Goal: Information Seeking & Learning: Learn about a topic

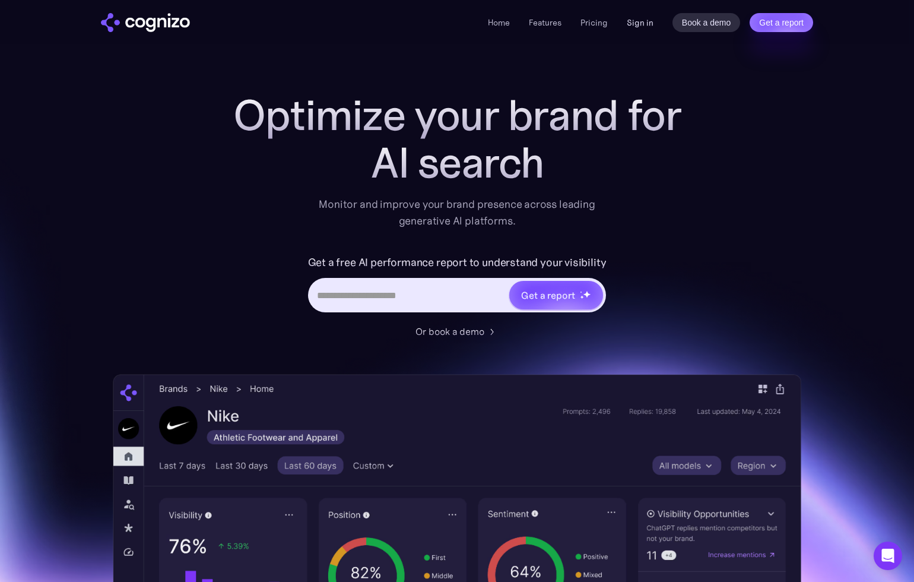
click at [637, 19] on link "Sign in" at bounding box center [640, 22] width 27 height 14
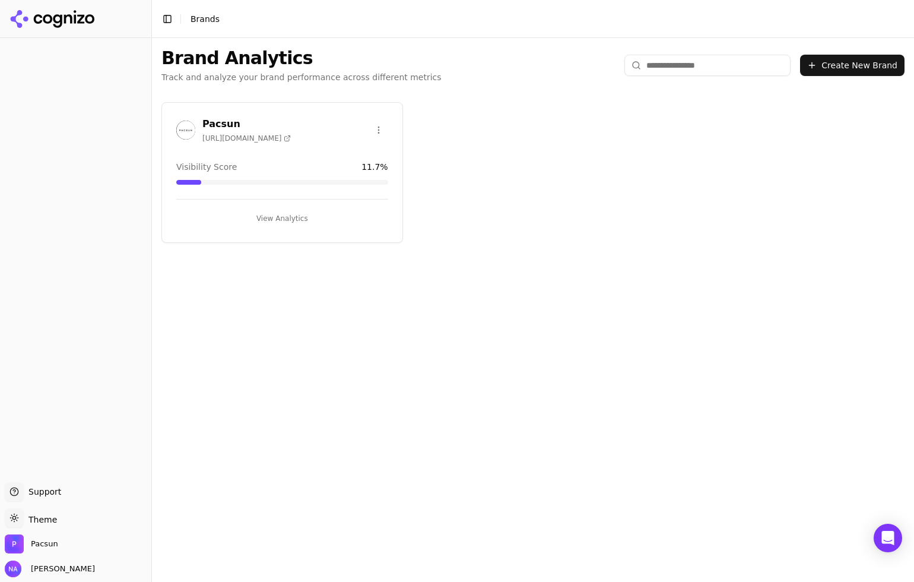
click at [277, 215] on button "View Analytics" at bounding box center [282, 218] width 212 height 19
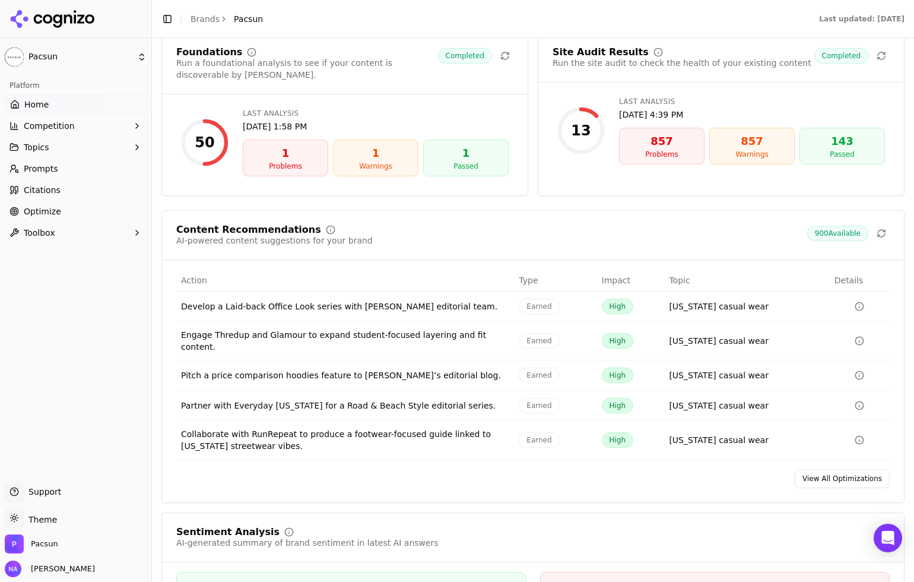
scroll to position [1403, 0]
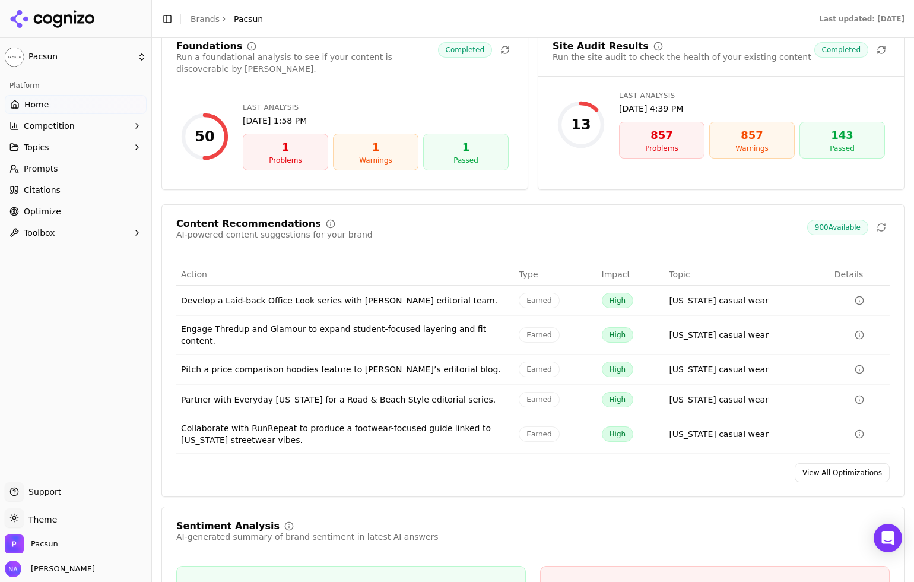
click at [529, 275] on div "Type" at bounding box center [555, 274] width 73 height 12
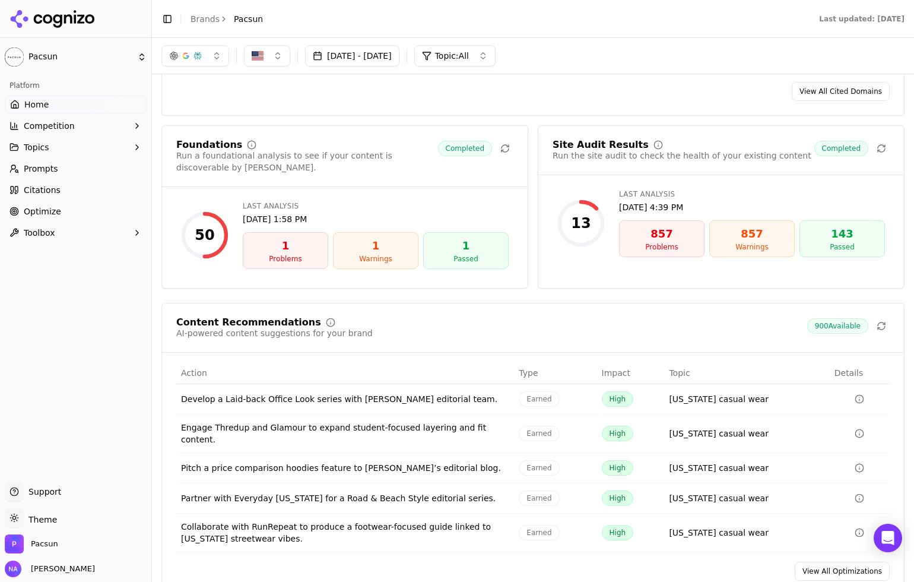
scroll to position [1417, 0]
click at [543, 399] on span "Earned" at bounding box center [539, 397] width 40 height 15
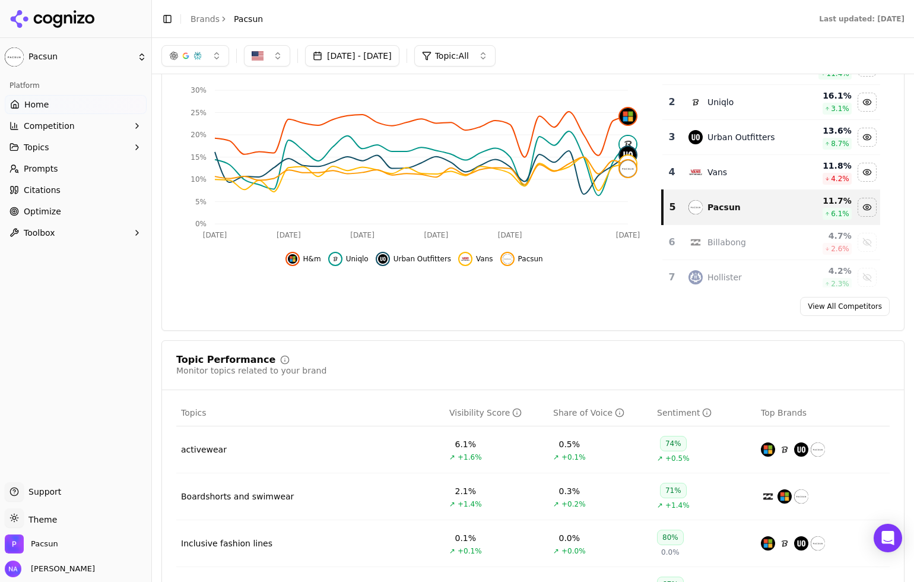
scroll to position [0, 0]
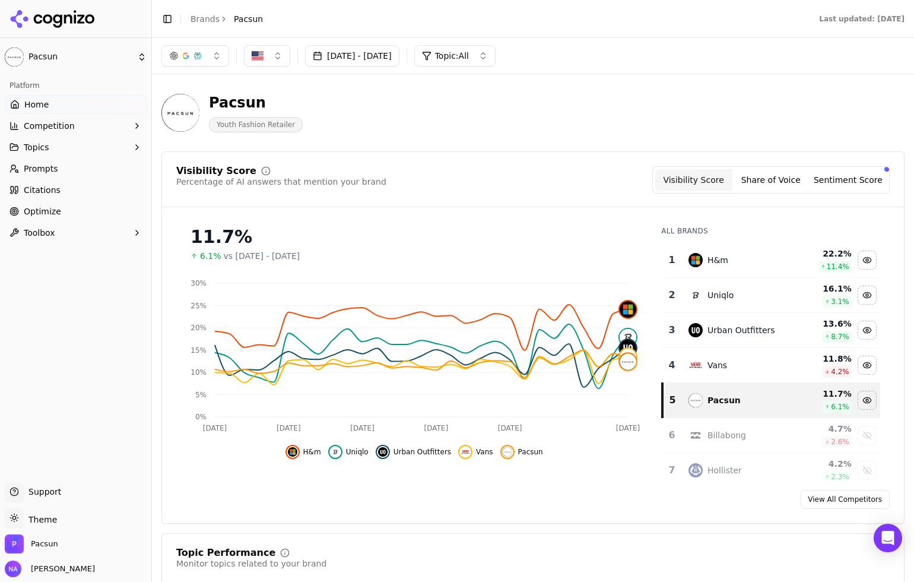
click at [626, 100] on div "Pacsun Youth Fashion Retailer" at bounding box center [427, 112] width 532 height 39
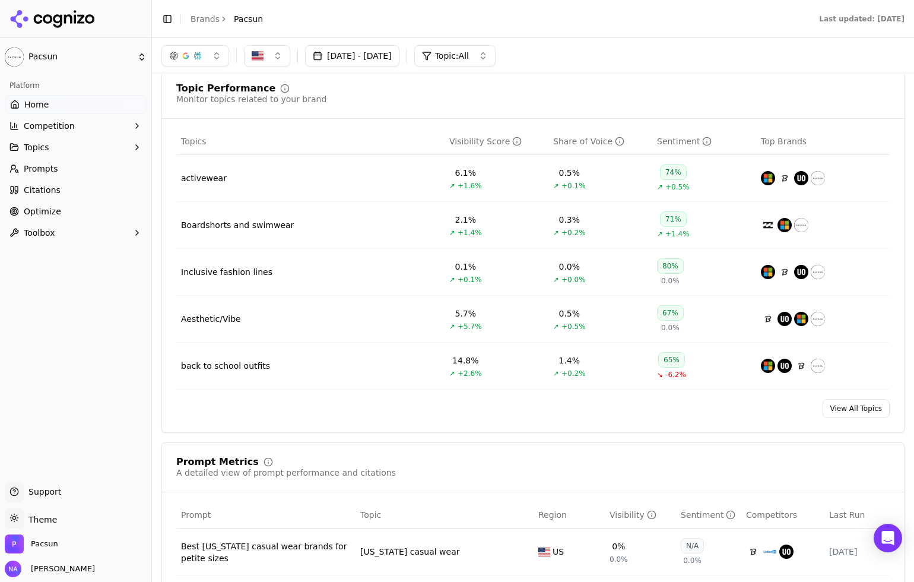
scroll to position [451, 0]
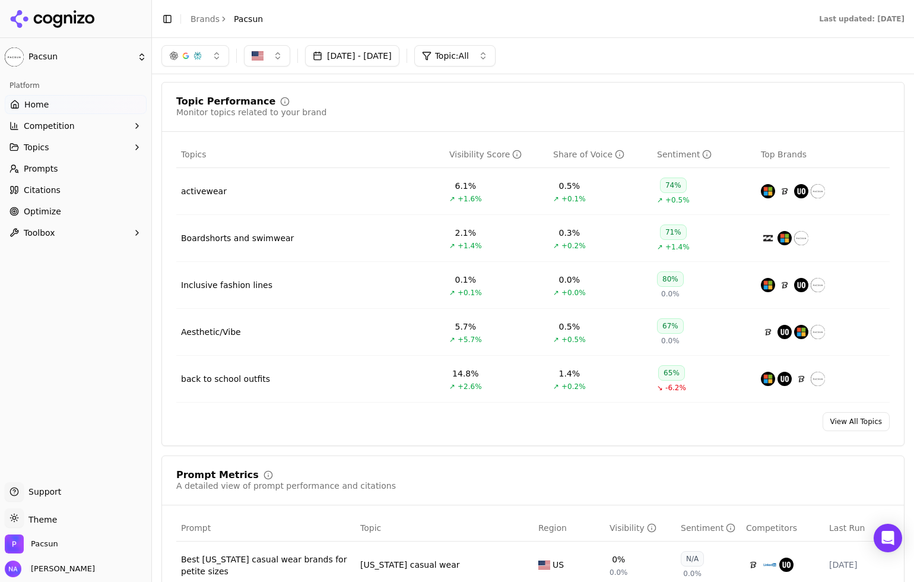
click at [189, 161] on th "Topics" at bounding box center [310, 154] width 268 height 27
click at [210, 183] on td "activewear" at bounding box center [310, 191] width 268 height 47
